Goal: Check status: Check status

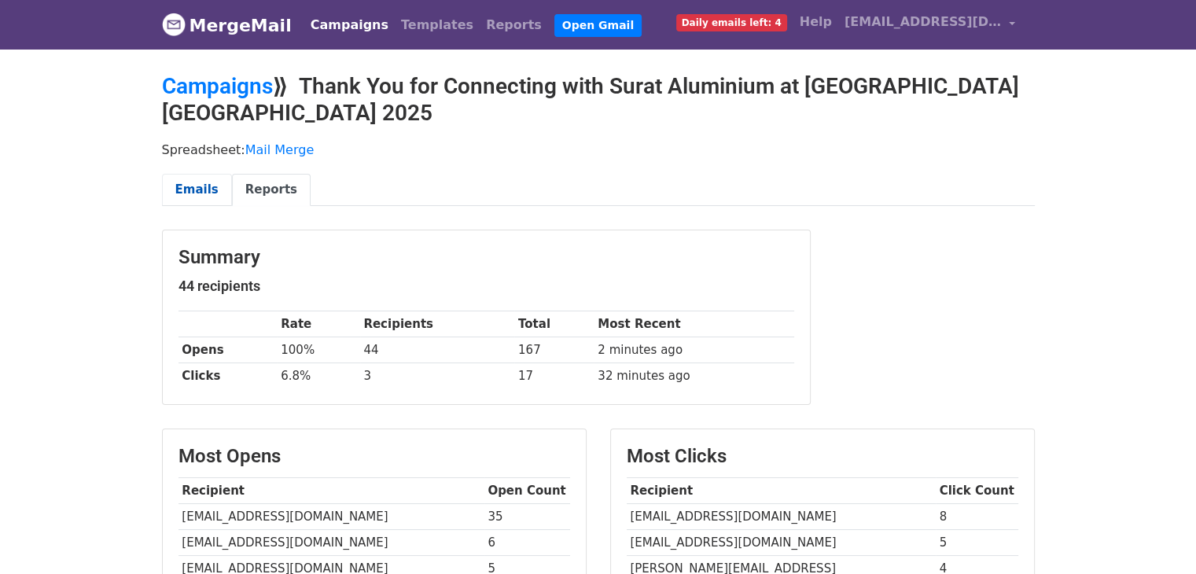
click at [167, 174] on link "Emails" at bounding box center [197, 190] width 70 height 32
click at [203, 174] on link "Emails" at bounding box center [197, 190] width 70 height 32
click at [199, 174] on link "Emails" at bounding box center [197, 190] width 70 height 32
